Goal: Information Seeking & Learning: Learn about a topic

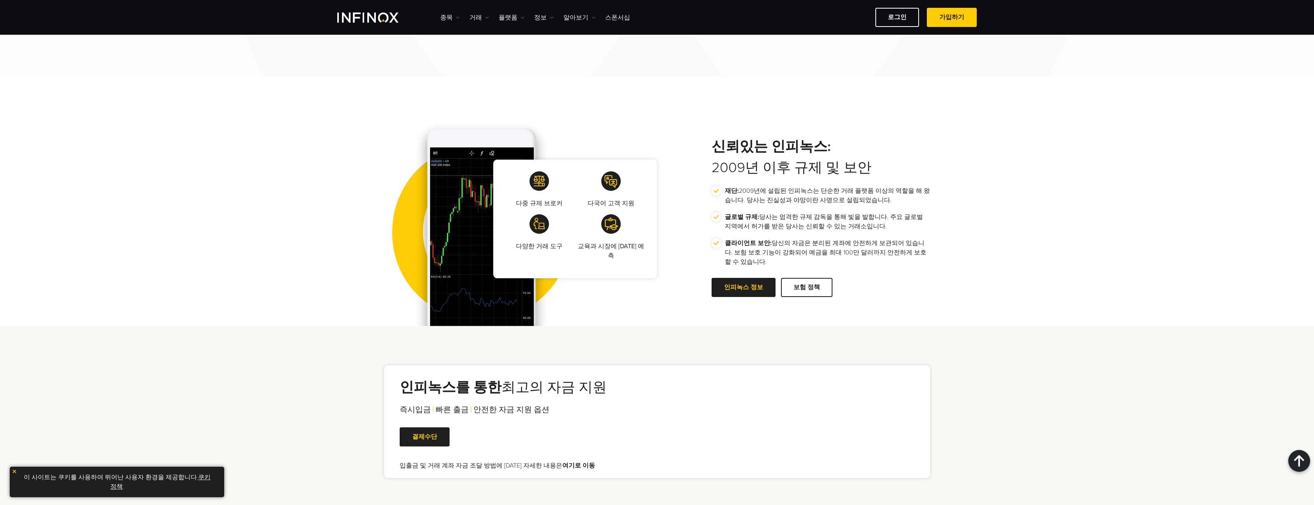
scroll to position [1560, 0]
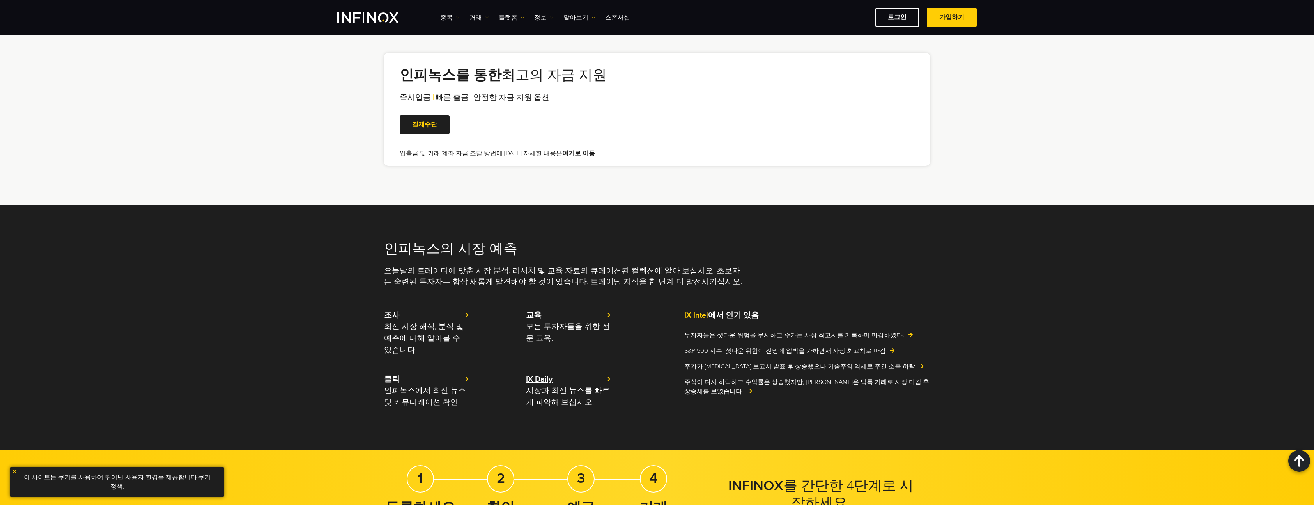
click at [576, 392] on p "시장과 최신 뉴스를 빠르게 파악해 보십시오." at bounding box center [568, 395] width 85 height 23
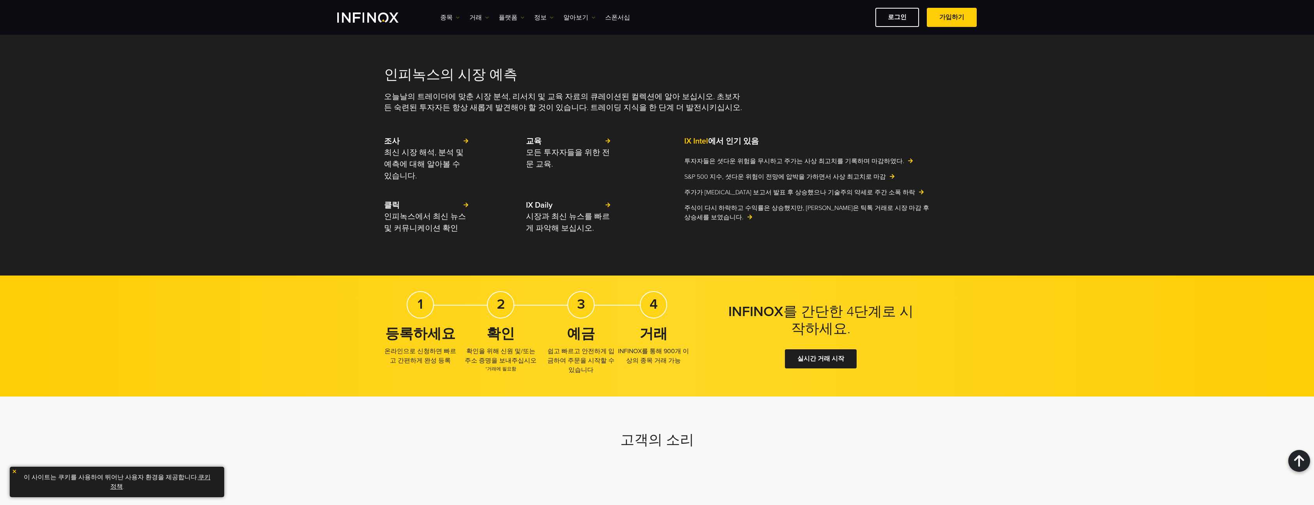
scroll to position [1266, 0]
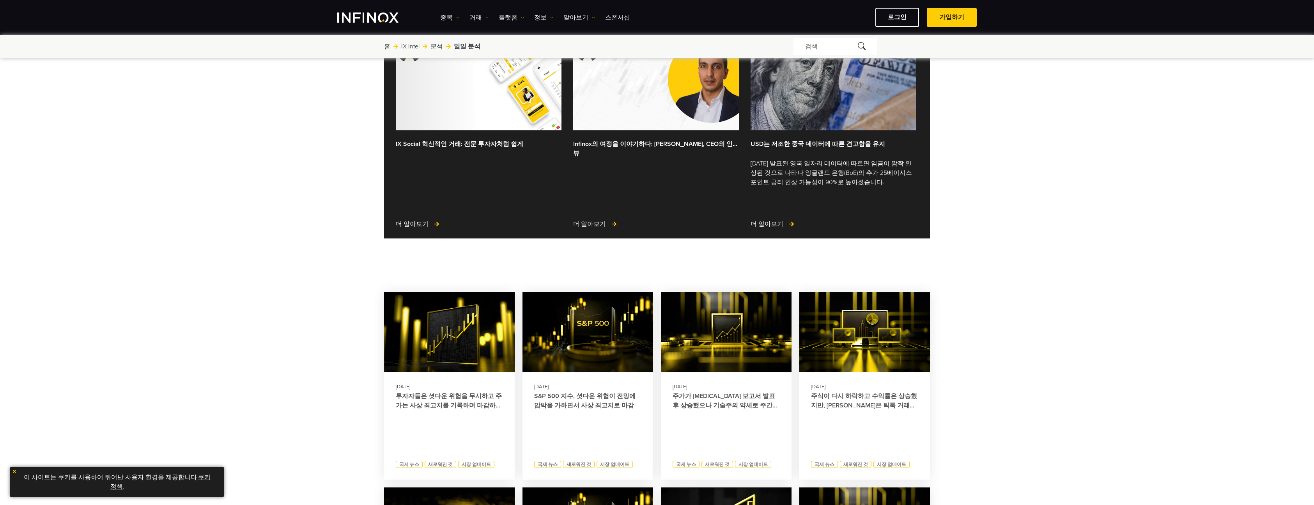
scroll to position [312, 0]
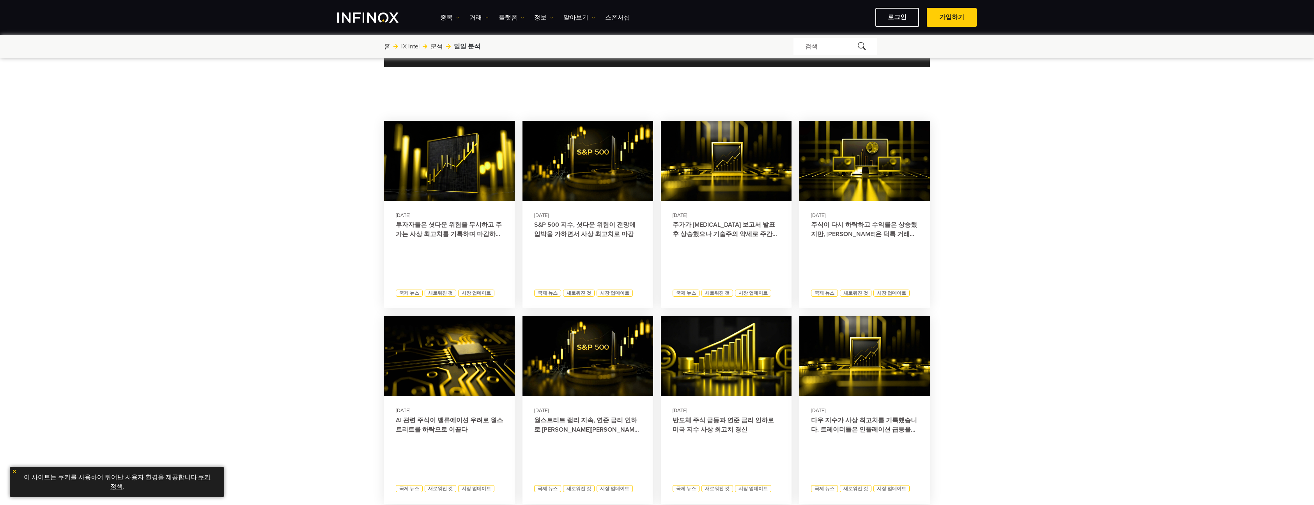
click at [464, 230] on link "투자자들은 셧다운 위험을 무시하고 주가는 사상 최고치를 기록하며 마감하였다." at bounding box center [449, 229] width 107 height 19
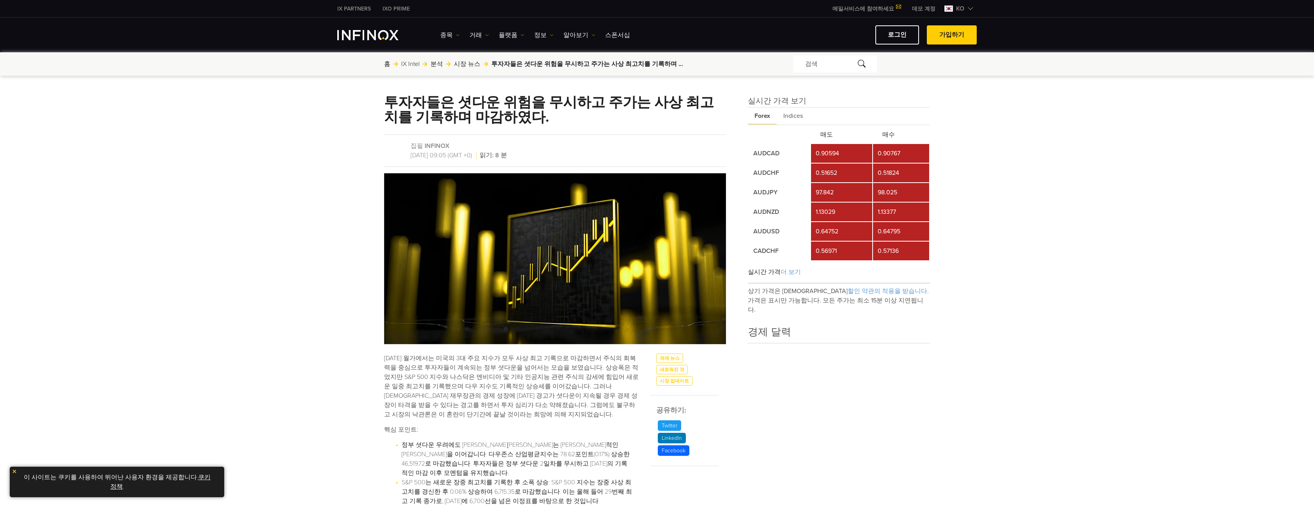
scroll to position [156, 0]
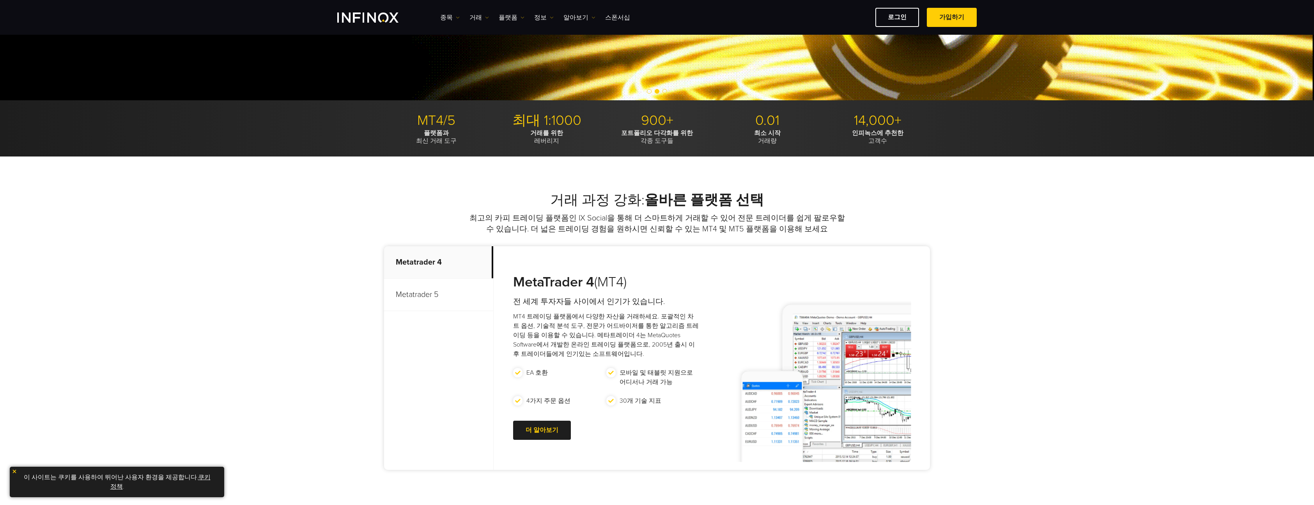
scroll to position [312, 0]
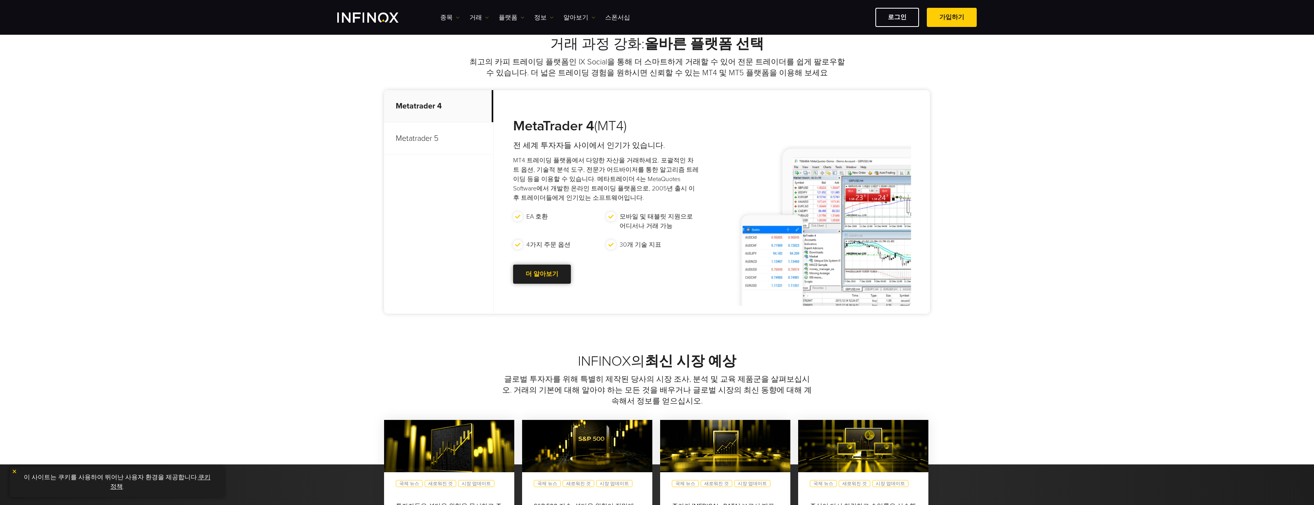
click at [564, 275] on link "더 알아보기 Go to new page" at bounding box center [542, 273] width 58 height 19
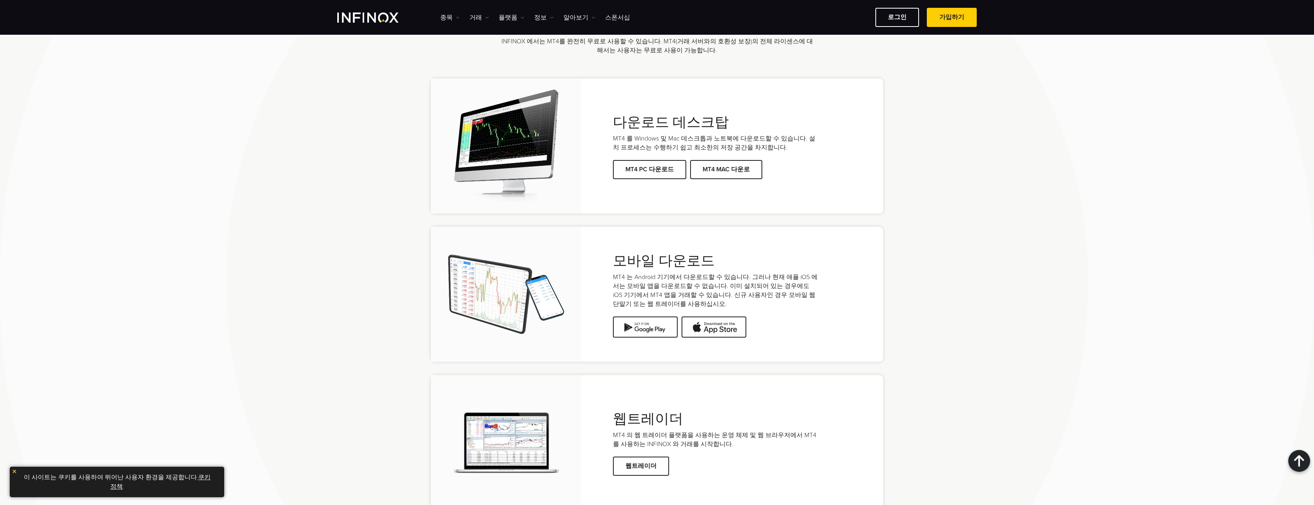
scroll to position [1716, 0]
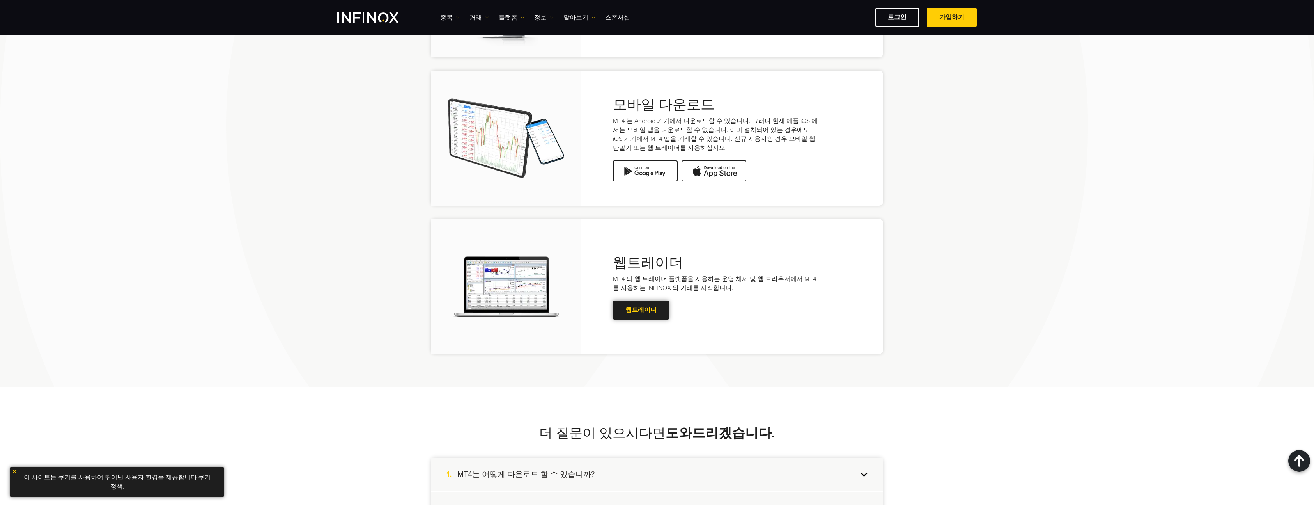
click at [641, 310] on span at bounding box center [641, 310] width 0 height 0
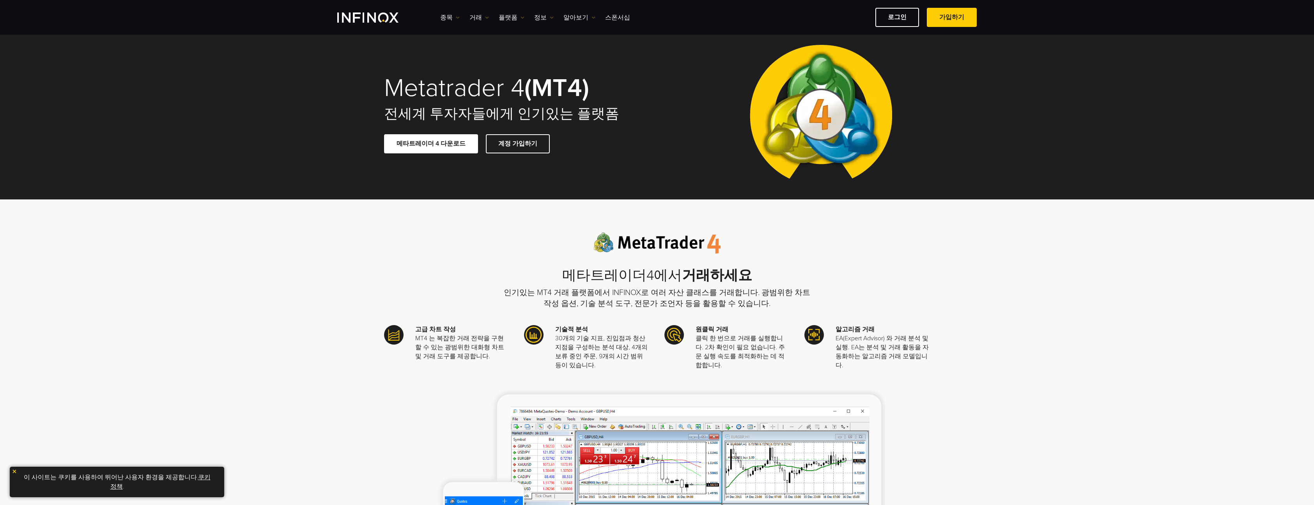
scroll to position [0, 0]
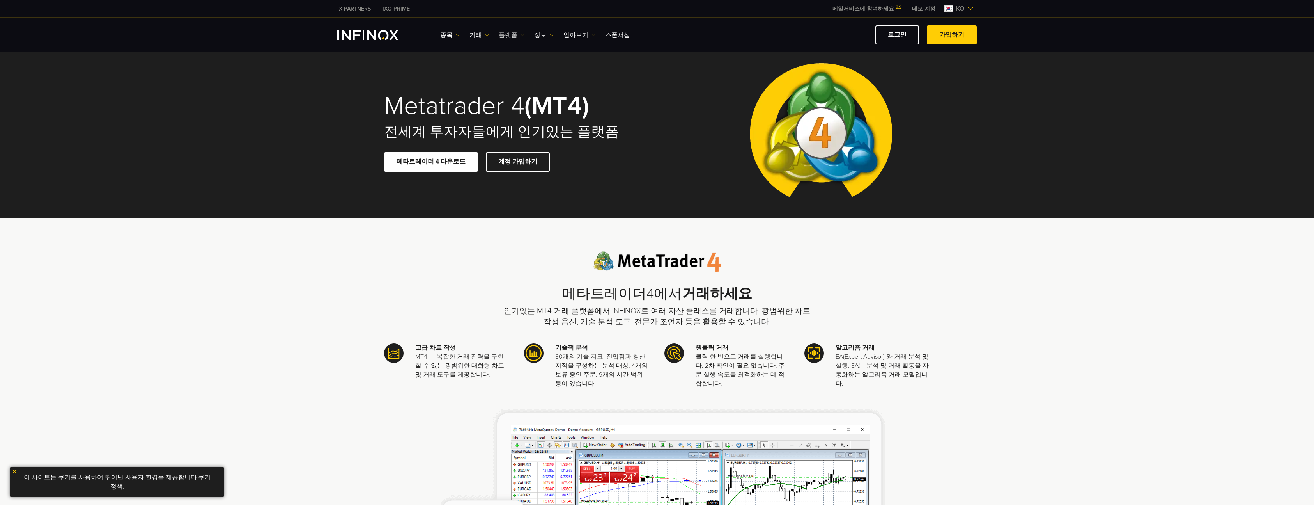
click at [505, 35] on link "플랫폼" at bounding box center [512, 34] width 26 height 9
click at [512, 77] on link "MT5" at bounding box center [529, 76] width 60 height 17
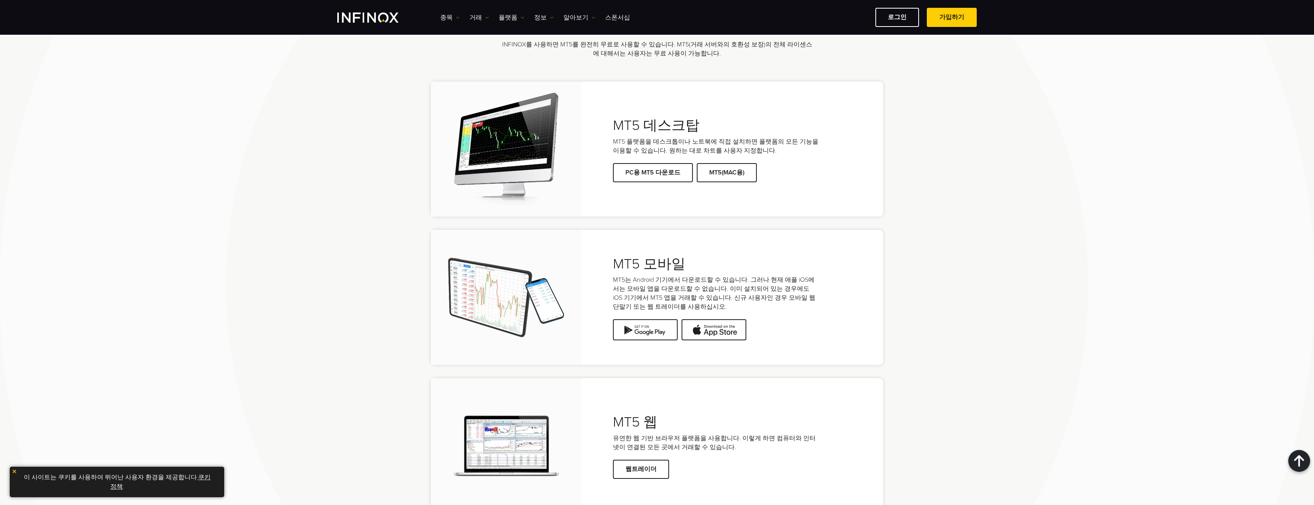
scroll to position [1872, 0]
